Goal: Task Accomplishment & Management: Use online tool/utility

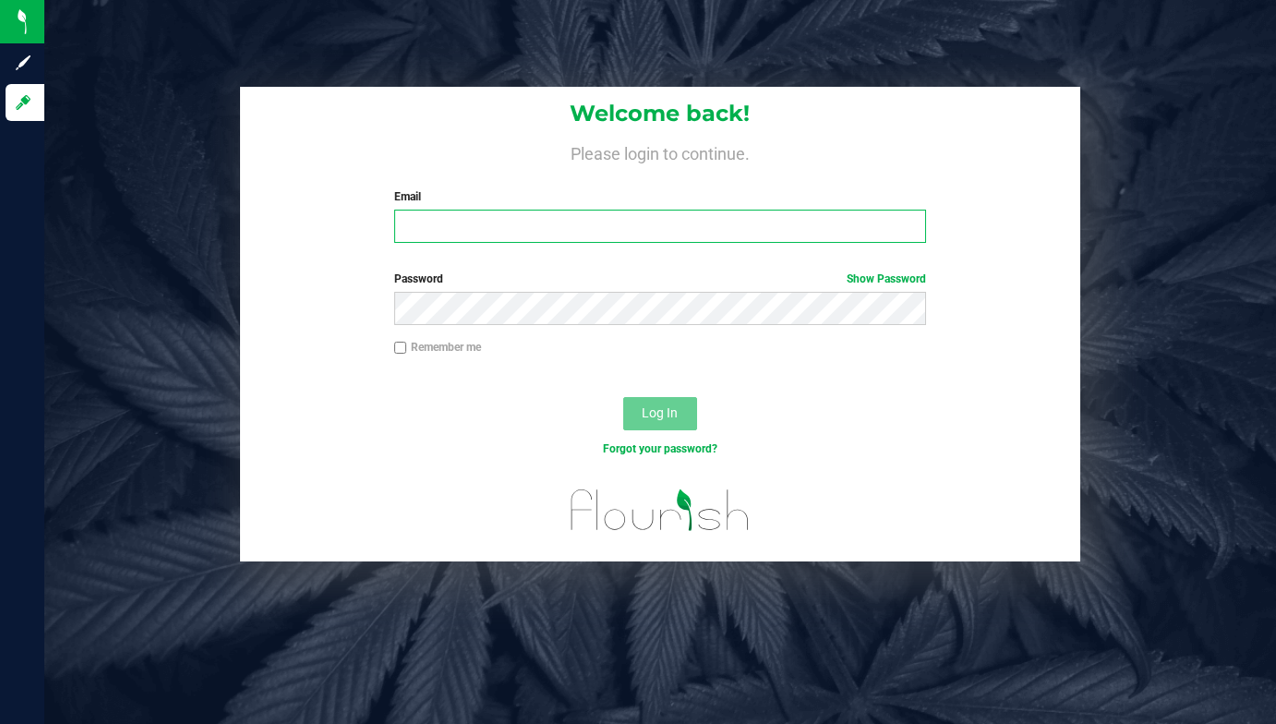
type input "[EMAIL_ADDRESS][DOMAIN_NAME]"
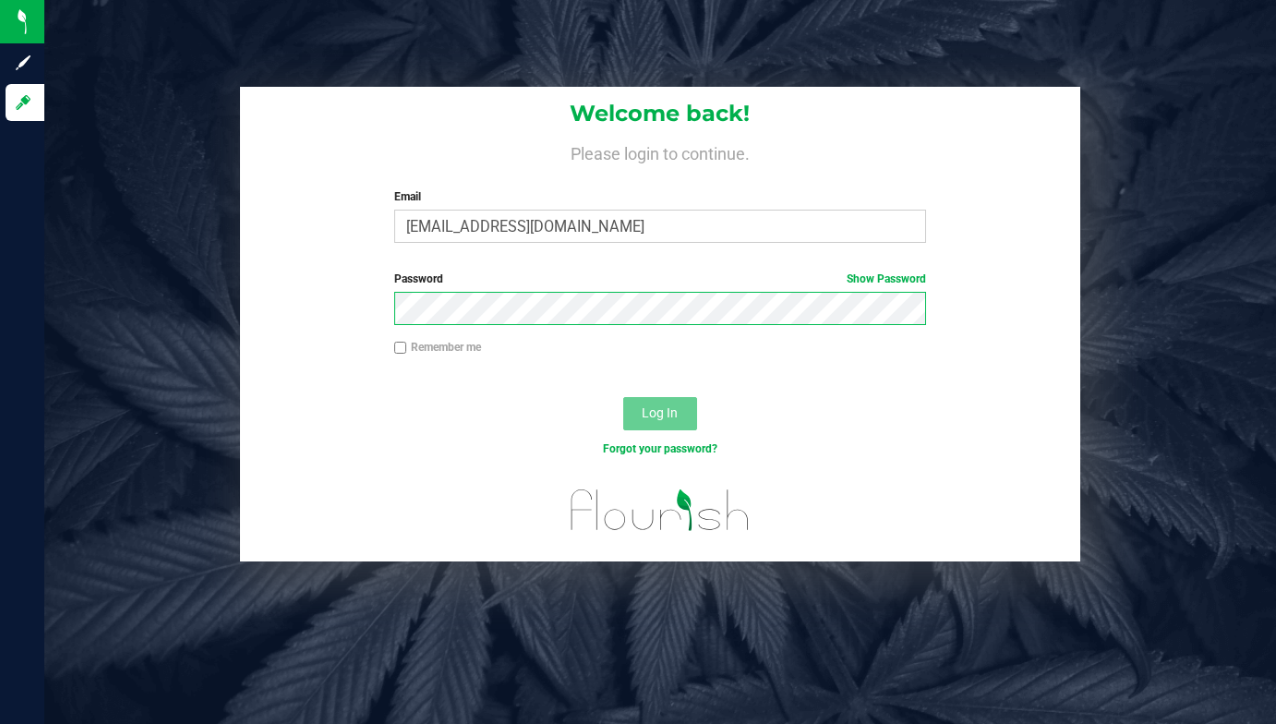
click at [659, 412] on button "Log In" at bounding box center [660, 413] width 74 height 33
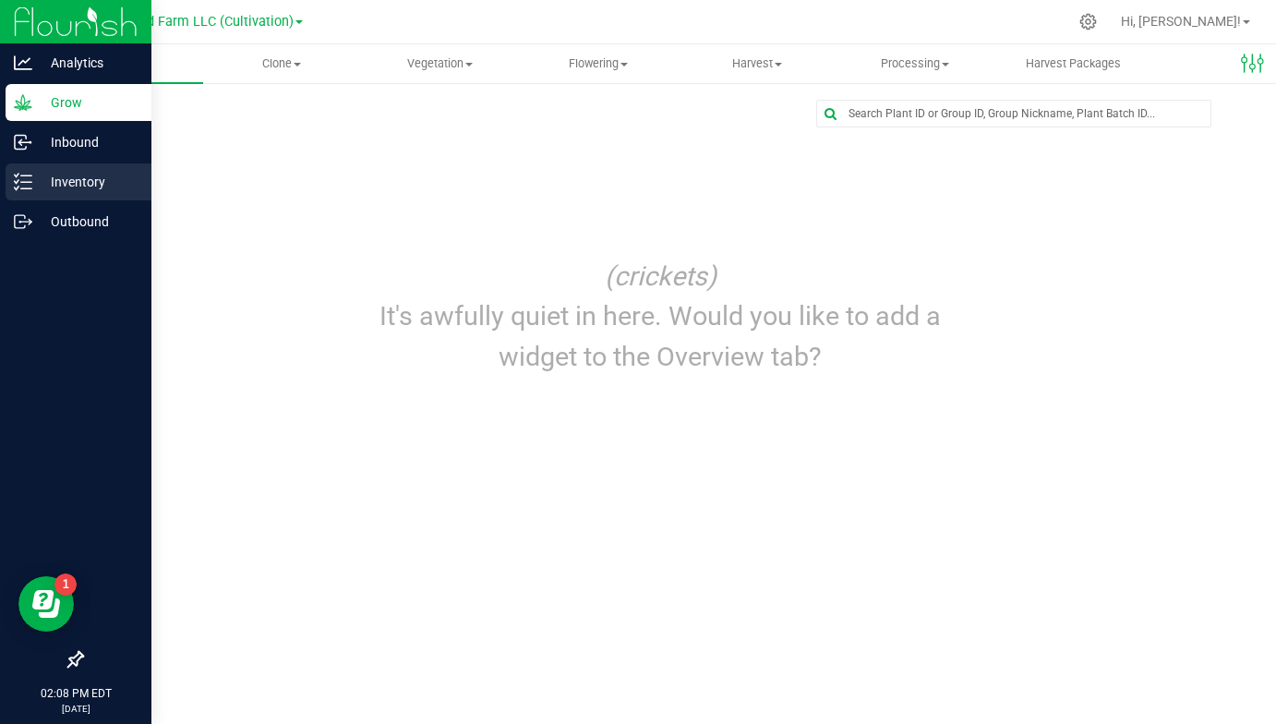
click at [79, 187] on p "Inventory" at bounding box center [87, 182] width 111 height 22
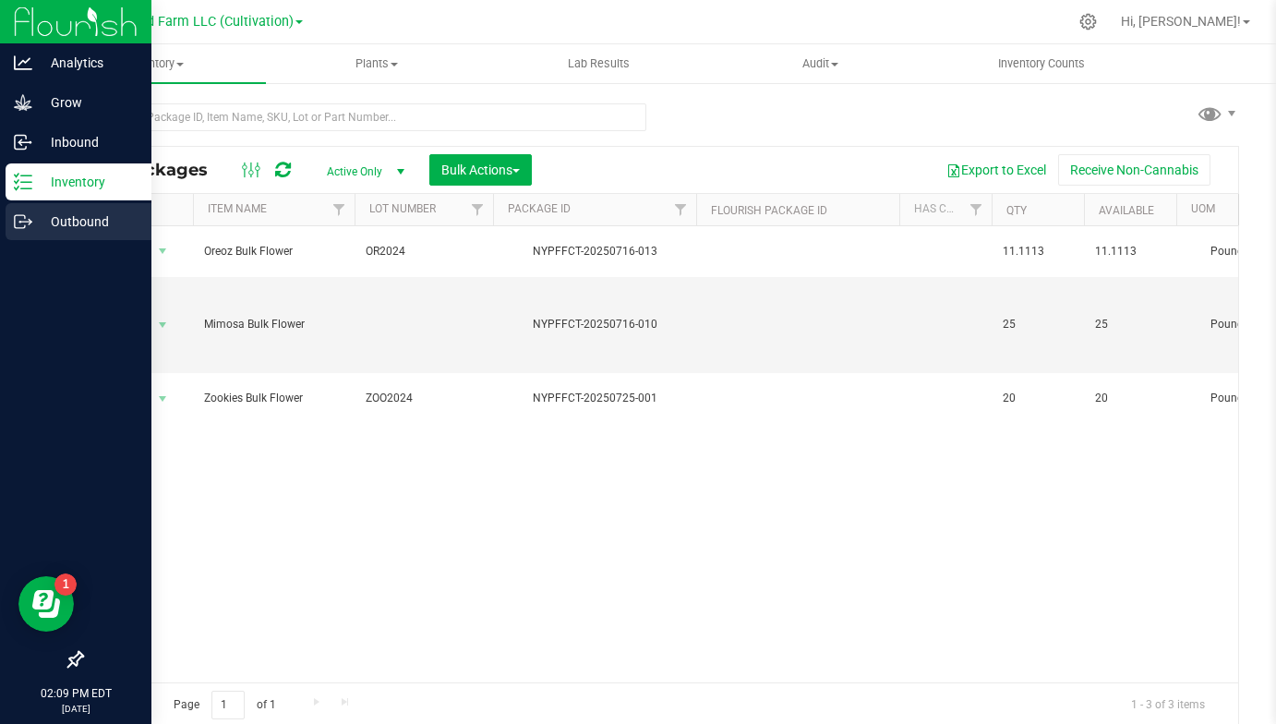
click at [58, 222] on p "Outbound" at bounding box center [87, 221] width 111 height 22
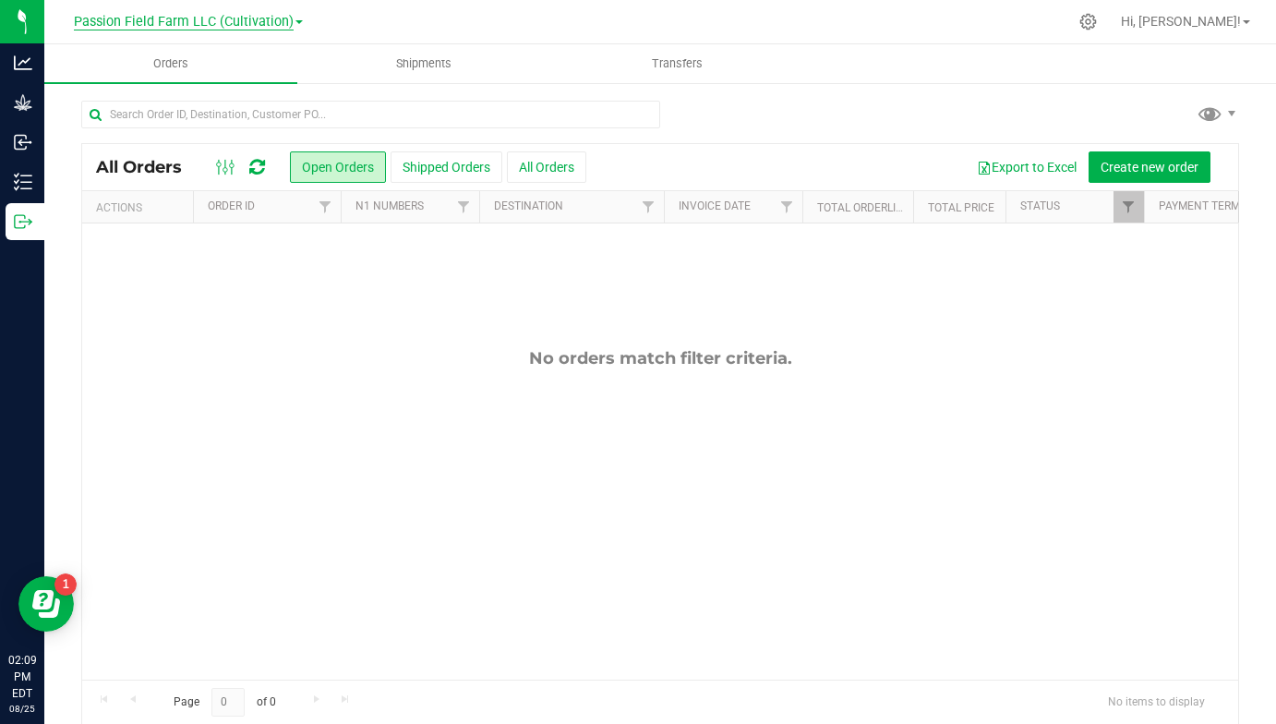
click at [265, 25] on span "Passion Field Farm LLC (Cultivation)" at bounding box center [184, 22] width 220 height 17
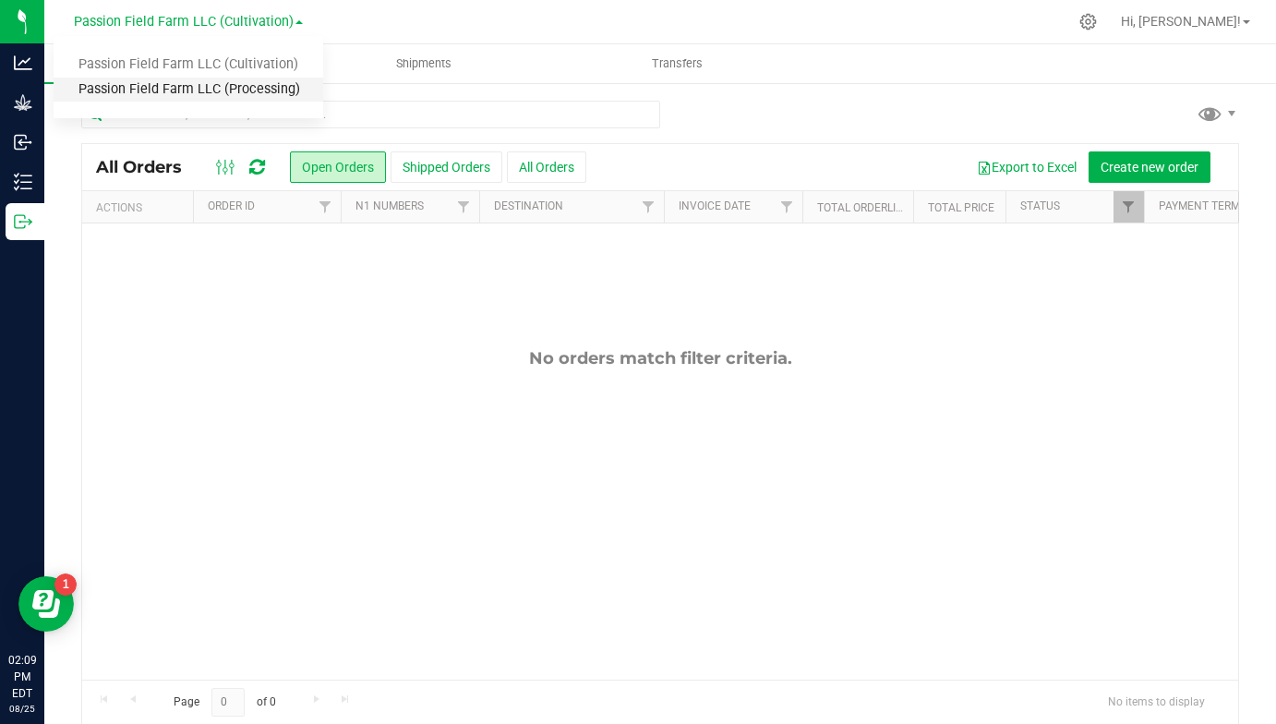
click at [263, 87] on link "Passion Field Farm LLC (Processing)" at bounding box center [189, 90] width 270 height 25
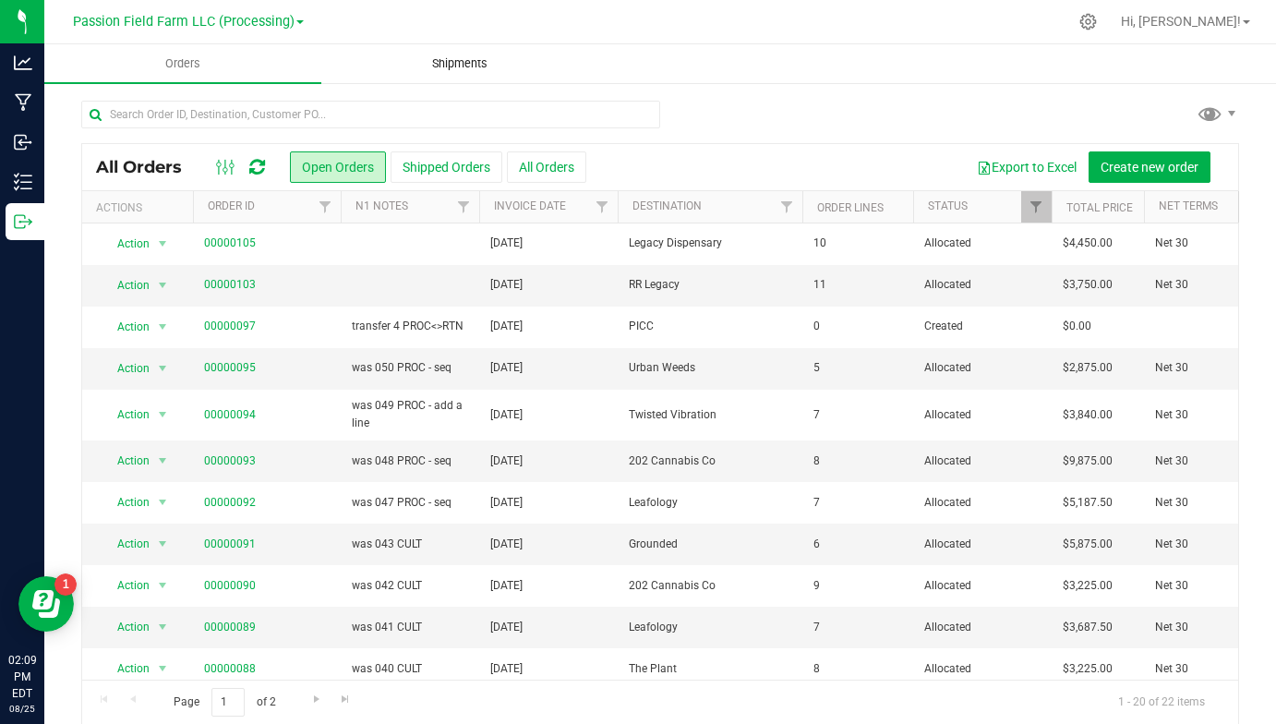
click at [437, 57] on span "Shipments" at bounding box center [459, 63] width 105 height 17
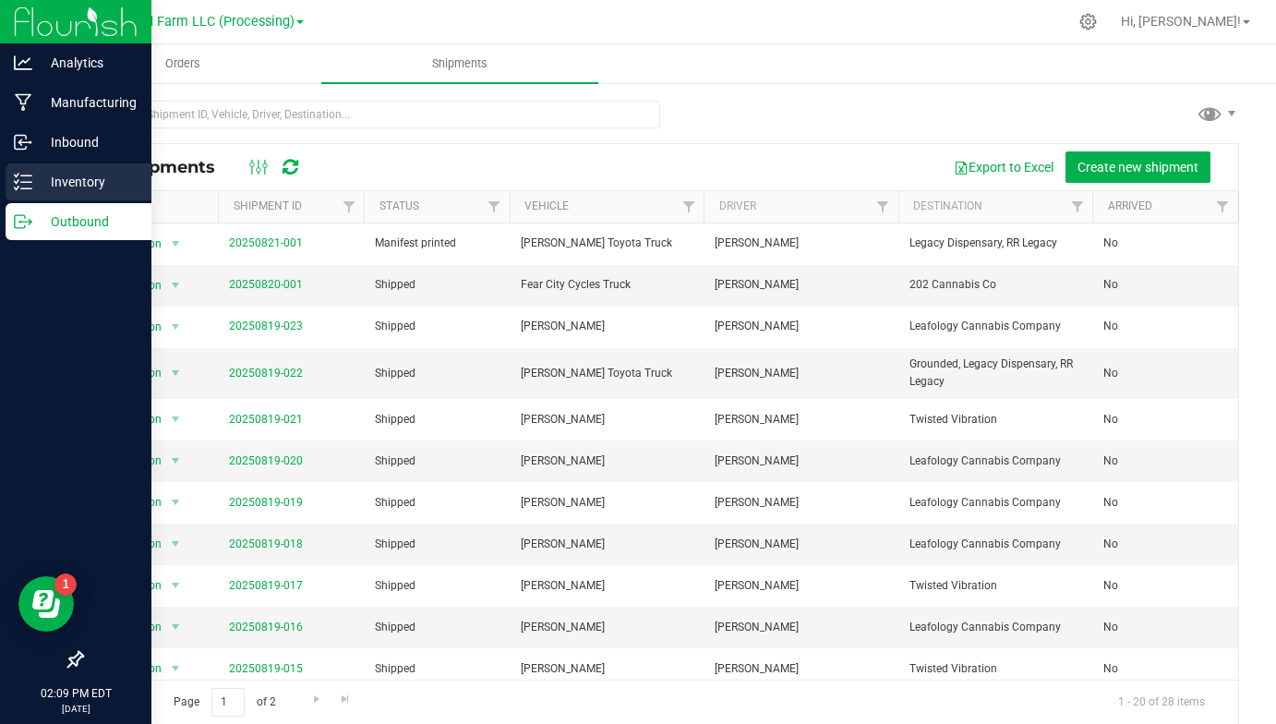
click at [49, 176] on p "Inventory" at bounding box center [87, 182] width 111 height 22
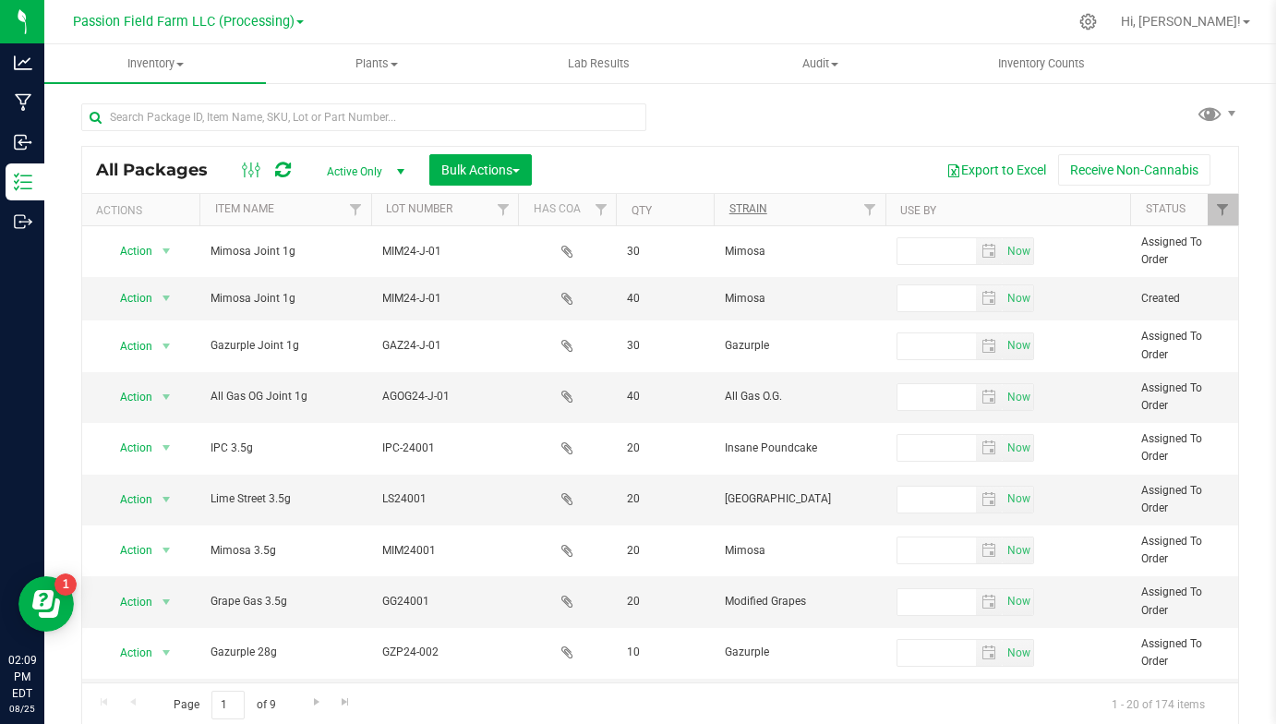
click at [747, 208] on link "Strain" at bounding box center [748, 208] width 38 height 13
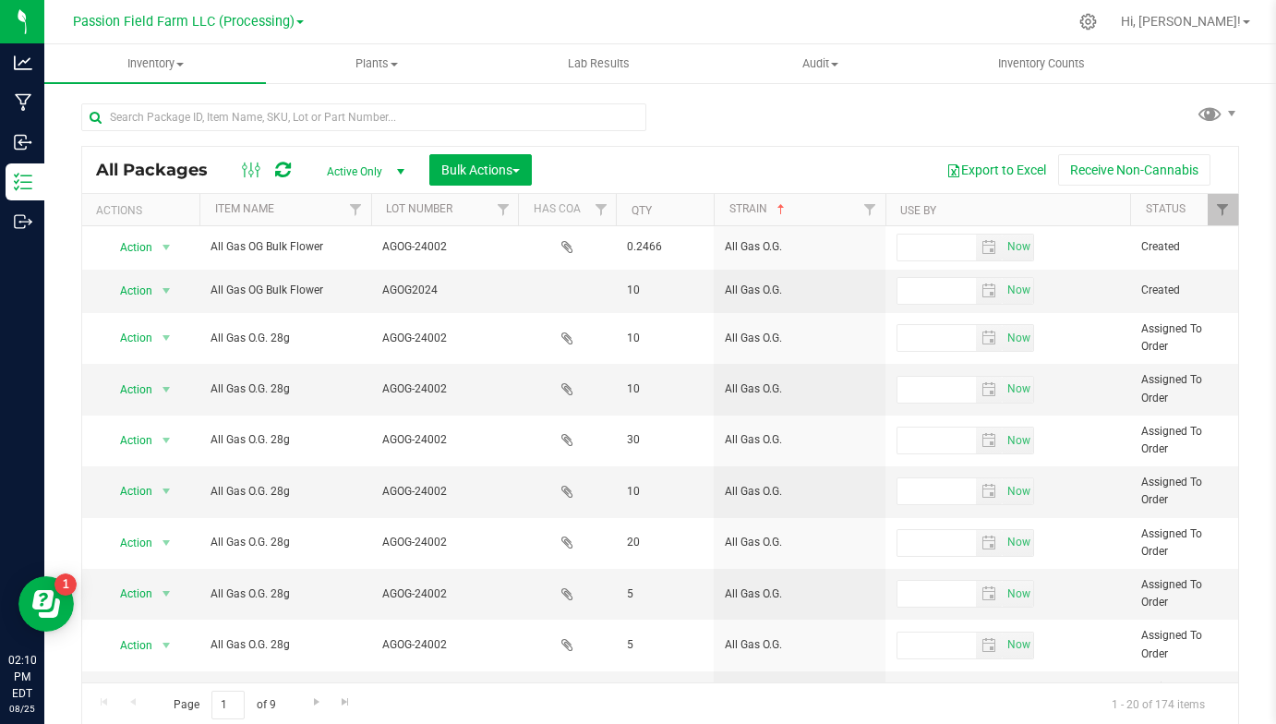
click at [395, 172] on span "select" at bounding box center [400, 171] width 15 height 15
click at [400, 168] on span "select" at bounding box center [400, 171] width 15 height 15
click at [1229, 209] on span "Filter" at bounding box center [1222, 209] width 15 height 15
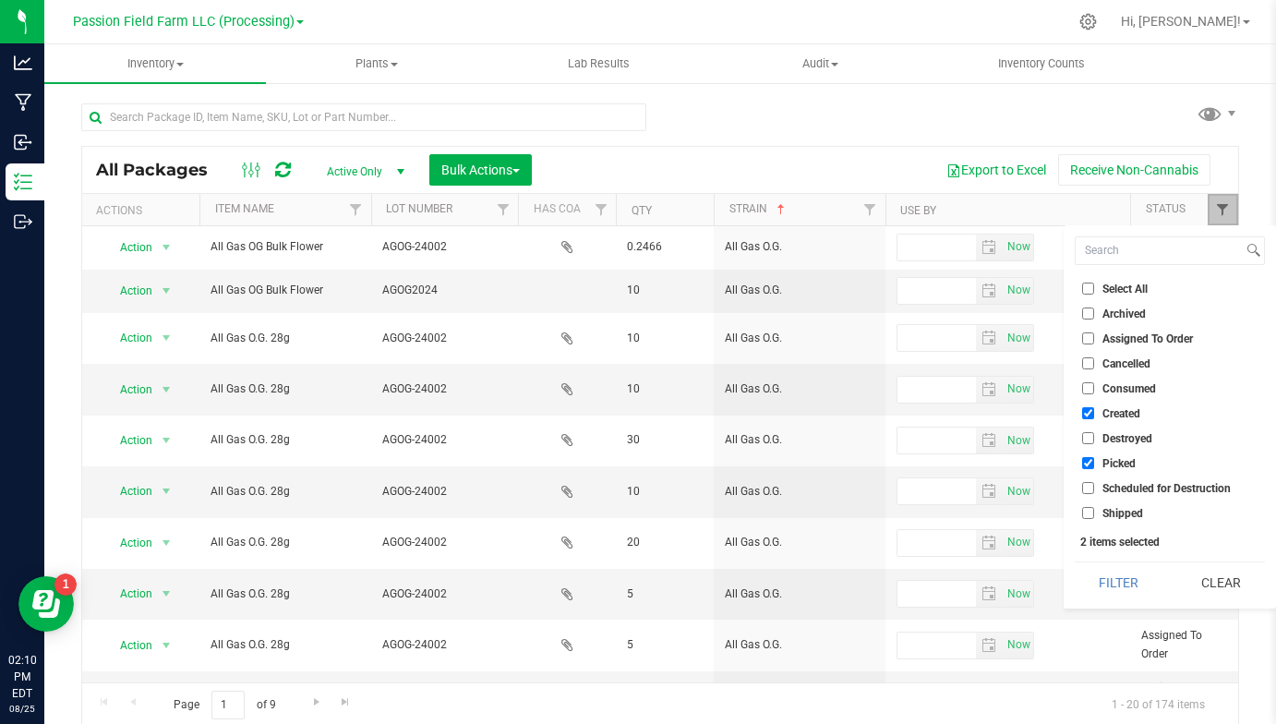
click at [1229, 208] on span "Filter" at bounding box center [1222, 209] width 15 height 15
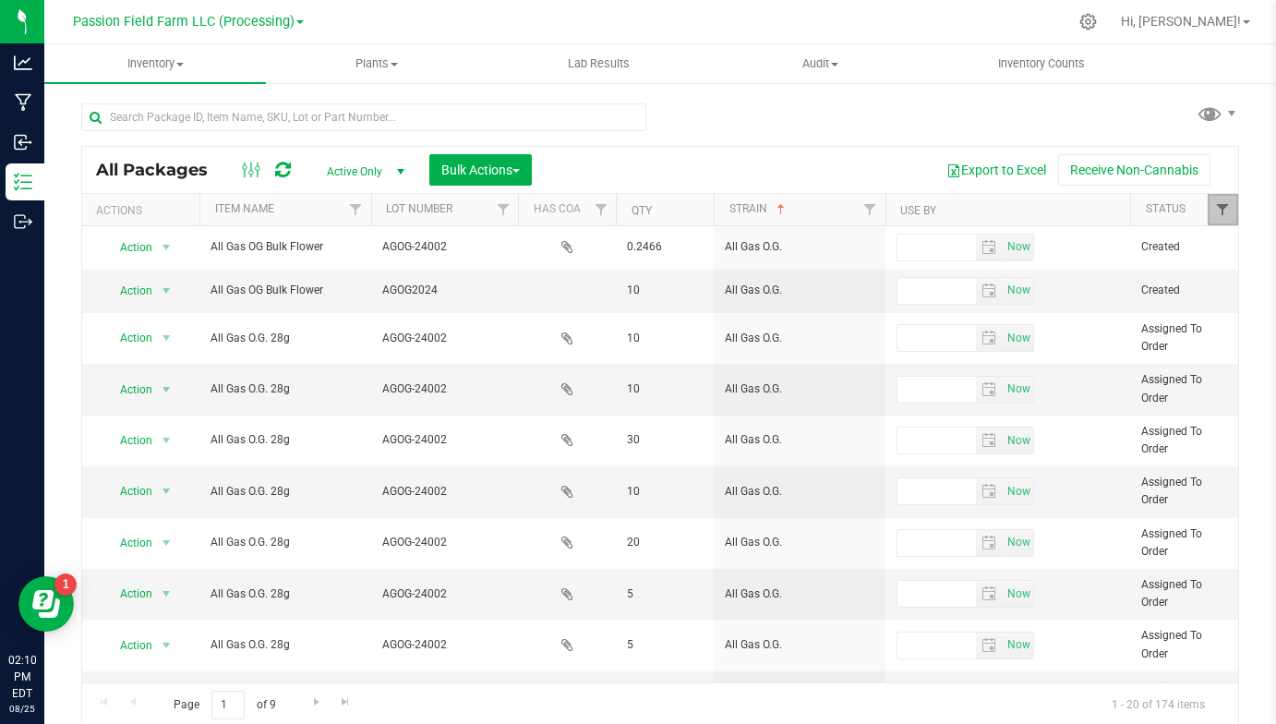
click at [1222, 212] on span "Filter" at bounding box center [1222, 209] width 15 height 15
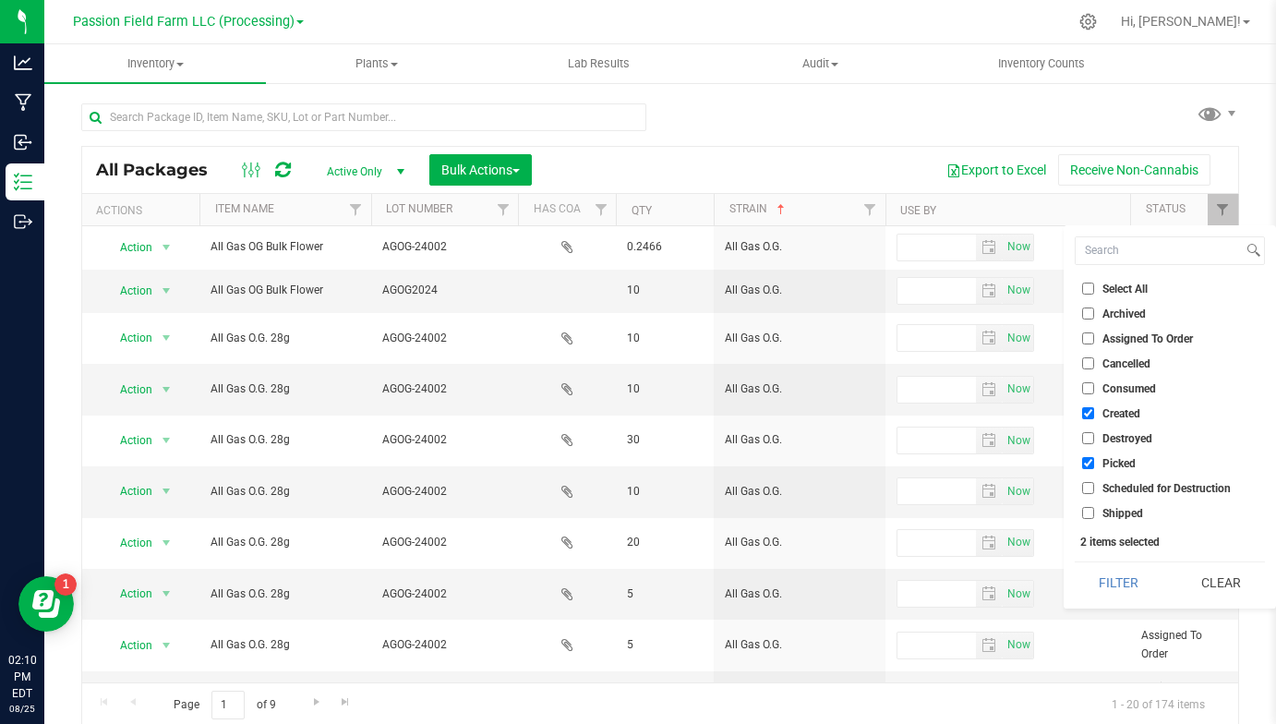
click at [1094, 457] on label "Picked" at bounding box center [1109, 463] width 54 height 12
click at [1094, 457] on input "Picked" at bounding box center [1088, 463] width 12 height 12
checkbox input "false"
click at [1124, 580] on button "Filter" at bounding box center [1118, 582] width 89 height 41
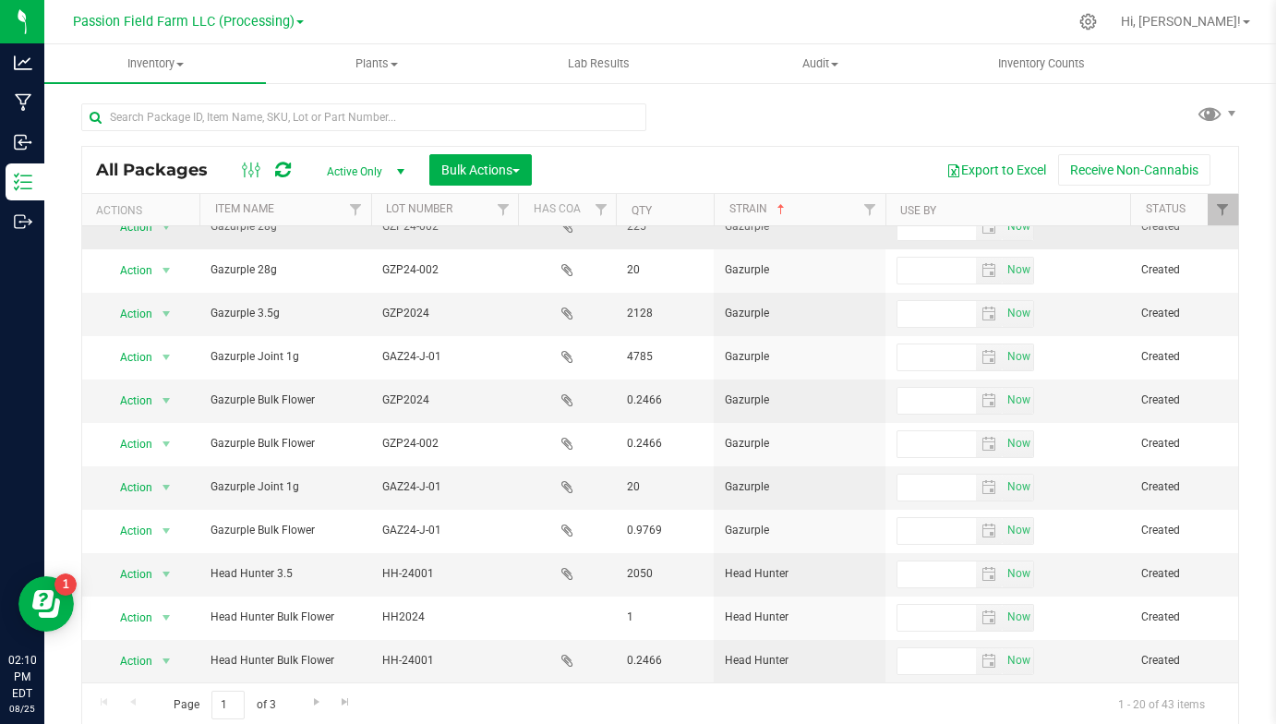
scroll to position [411, 0]
click at [279, 410] on td "Gazurple Bulk Flower" at bounding box center [285, 400] width 172 height 43
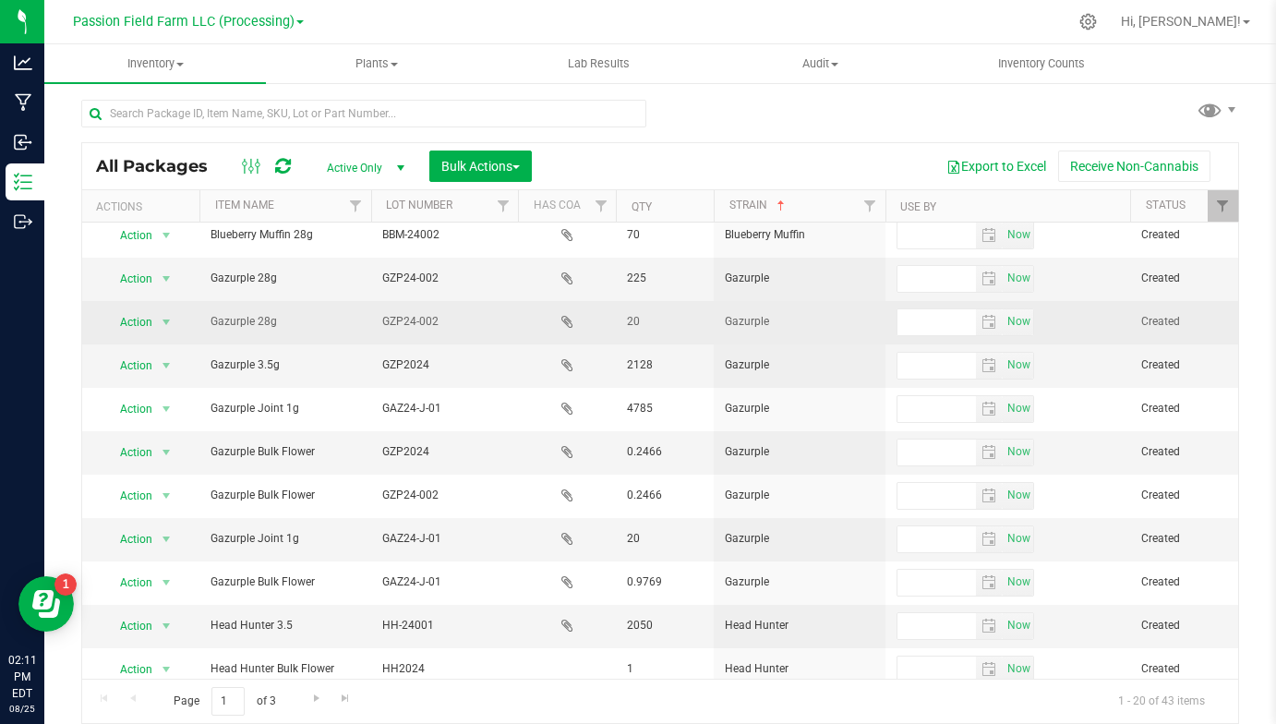
scroll to position [353, 0]
